Goal: Book appointment/travel/reservation: Book appointment/travel/reservation

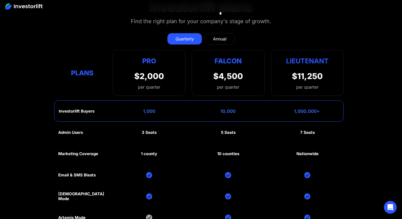
scroll to position [2395, 0]
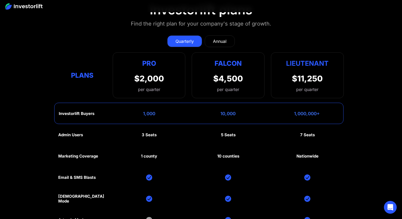
click at [229, 36] on link "Annual" at bounding box center [220, 41] width 30 height 12
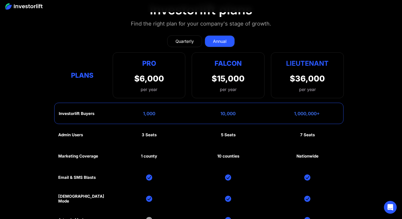
click at [174, 35] on link "Quarterly" at bounding box center [184, 41] width 35 height 12
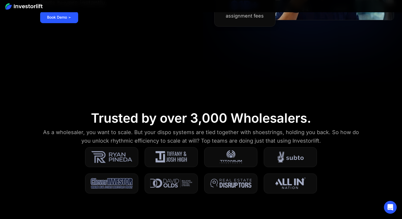
scroll to position [0, 0]
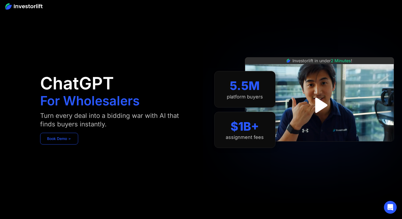
click at [69, 140] on link "Book Demo ➢" at bounding box center [59, 139] width 38 height 12
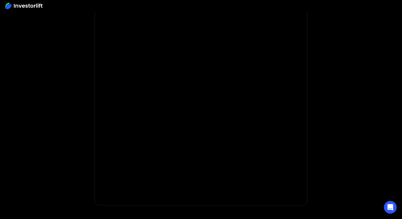
scroll to position [39, 0]
